Goal: Register for event/course

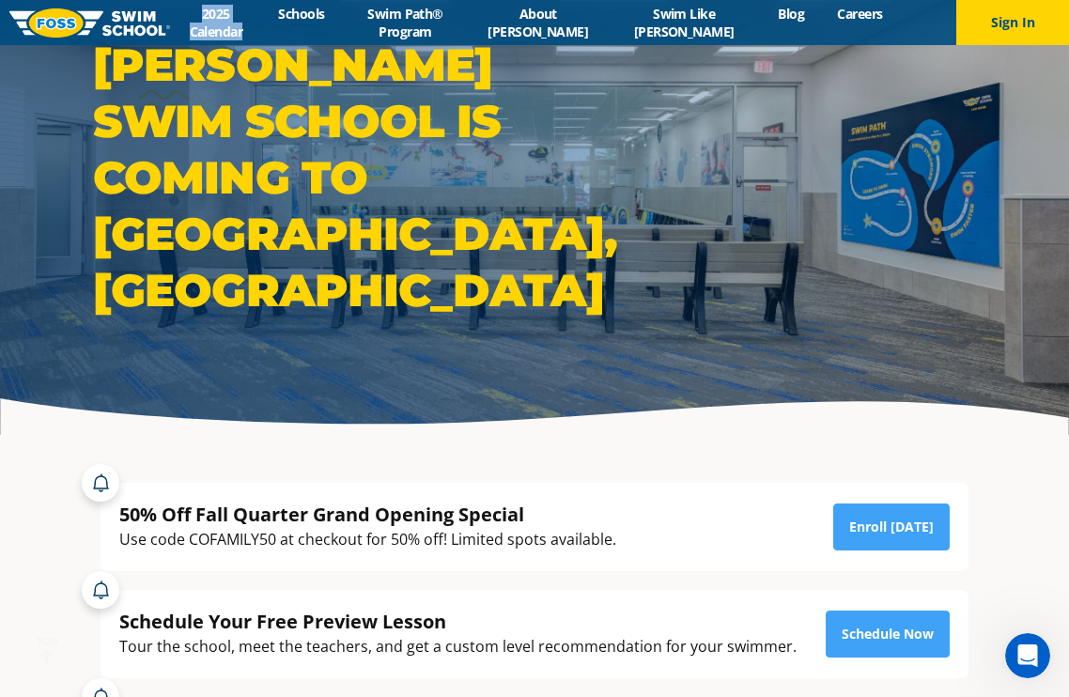
scroll to position [54, 0]
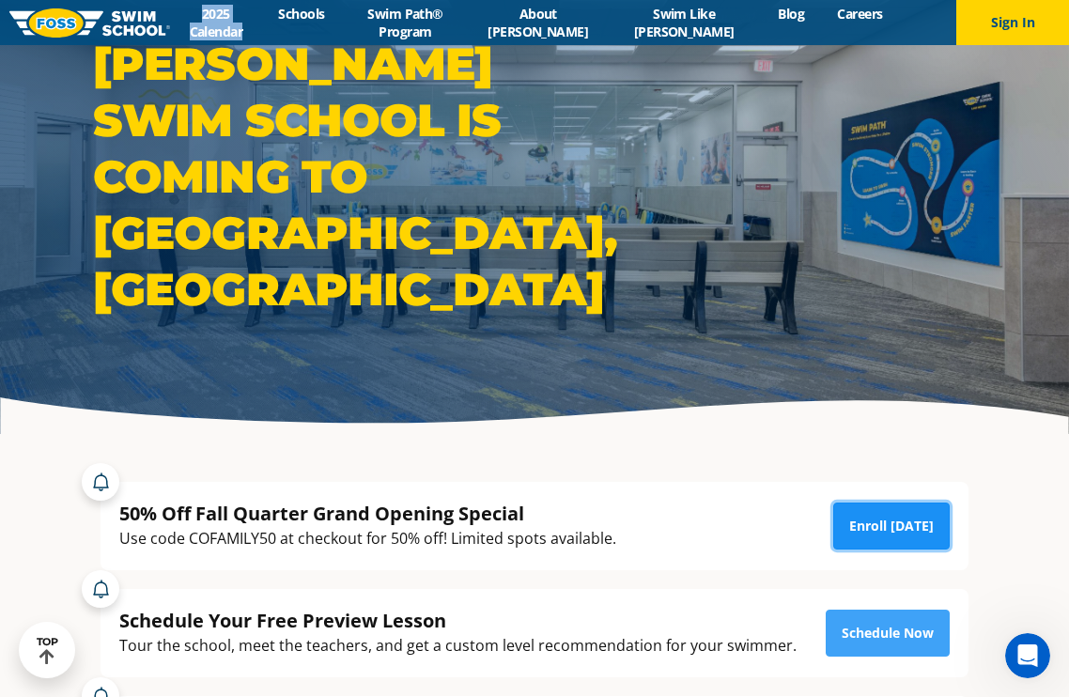
click at [898, 521] on link "Enroll [DATE]" at bounding box center [891, 526] width 116 height 47
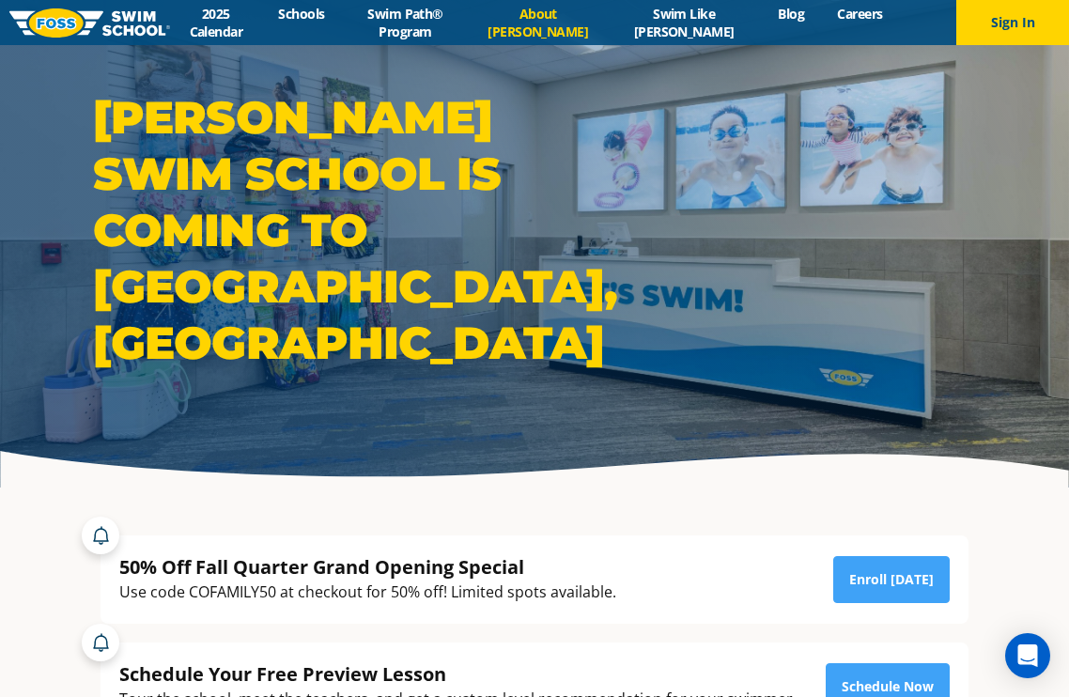
click at [582, 17] on link "About [PERSON_NAME]" at bounding box center [538, 23] width 136 height 36
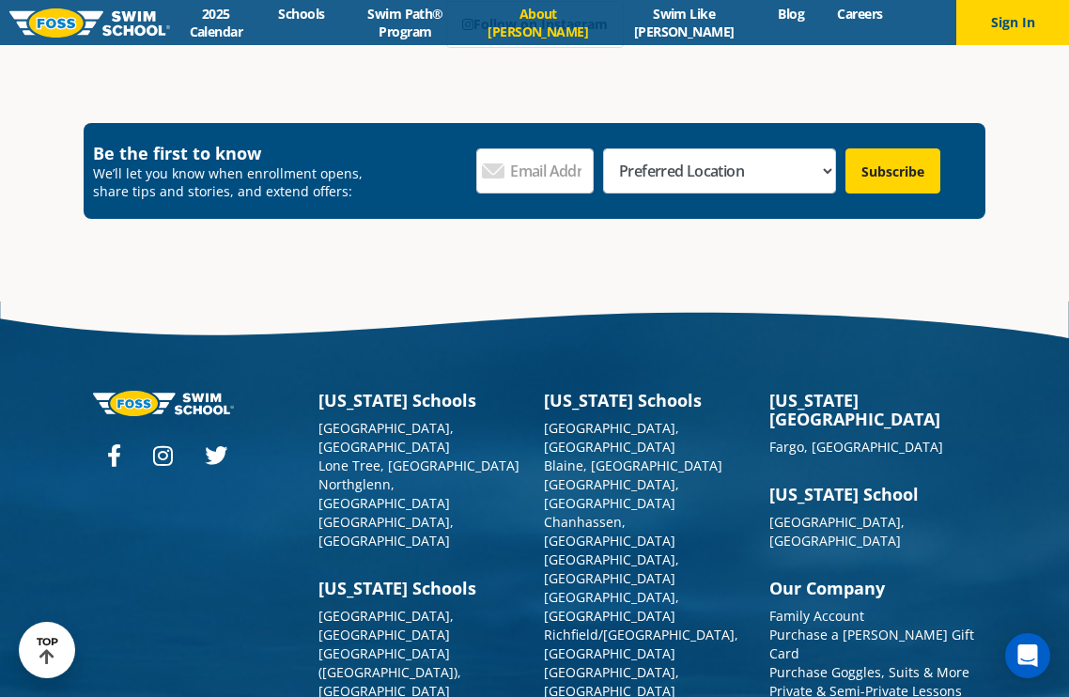
scroll to position [4945, 0]
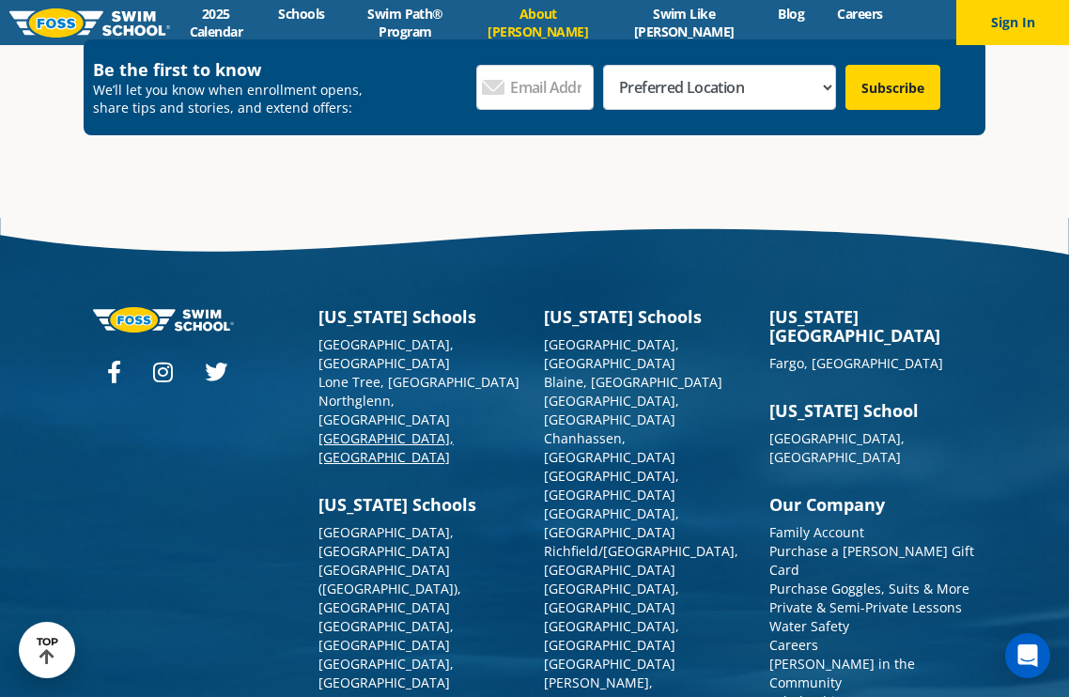
click at [355, 429] on link "[GEOGRAPHIC_DATA], [GEOGRAPHIC_DATA]" at bounding box center [385, 447] width 135 height 37
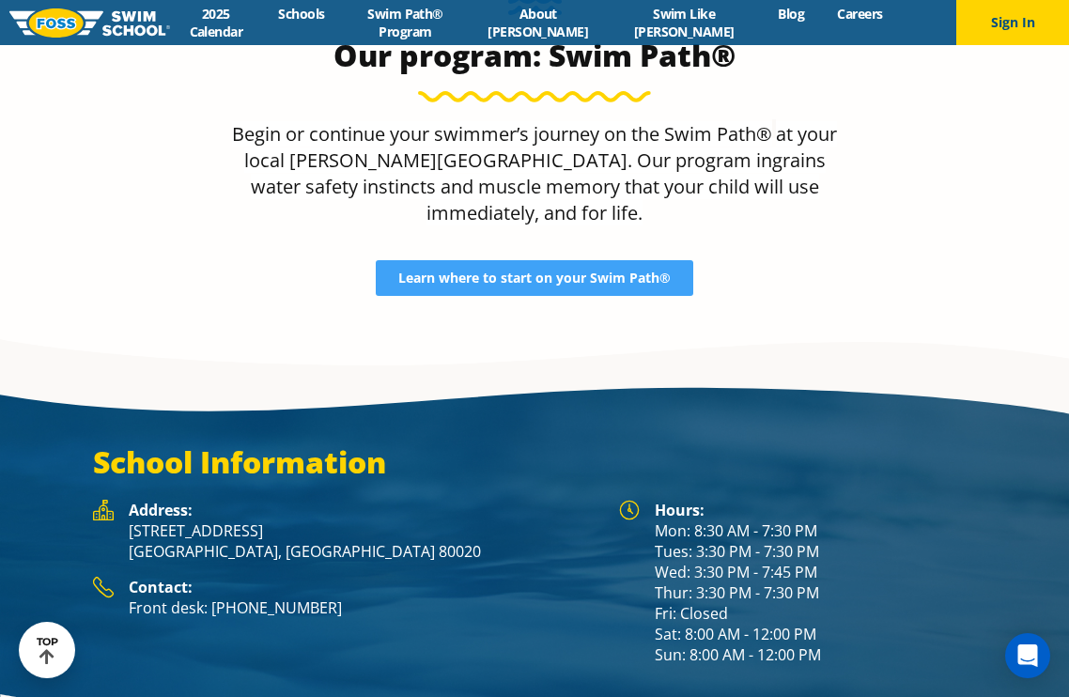
scroll to position [2354, 0]
